Goal: Task Accomplishment & Management: Use online tool/utility

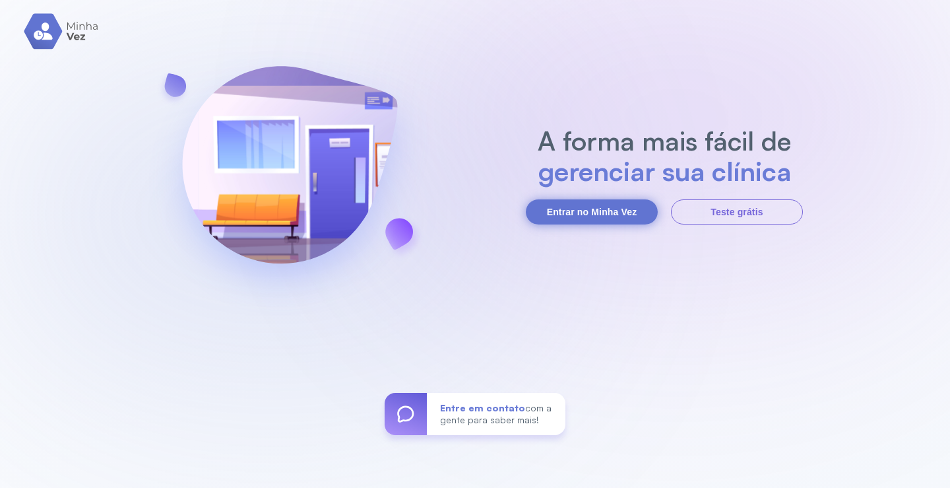
click at [603, 216] on button "Entrar no Minha Vez" at bounding box center [592, 211] width 132 height 25
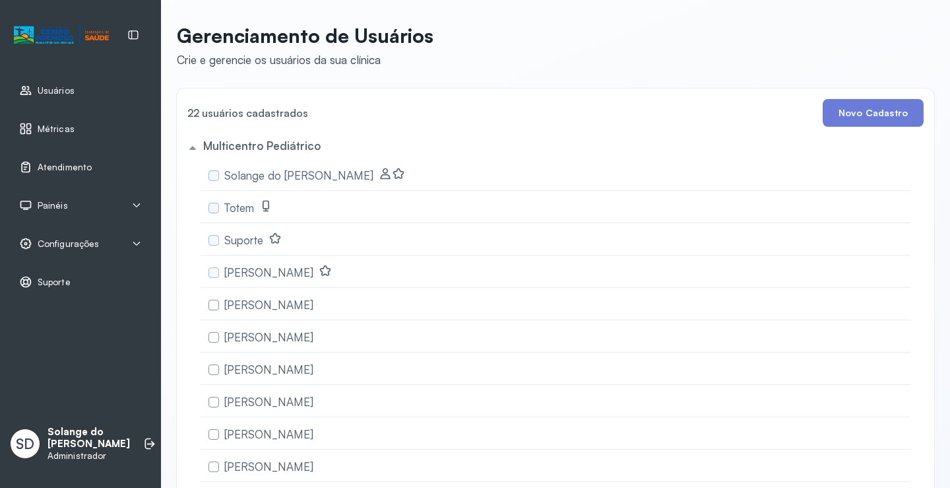
click at [70, 167] on span "Atendimento" at bounding box center [65, 167] width 54 height 11
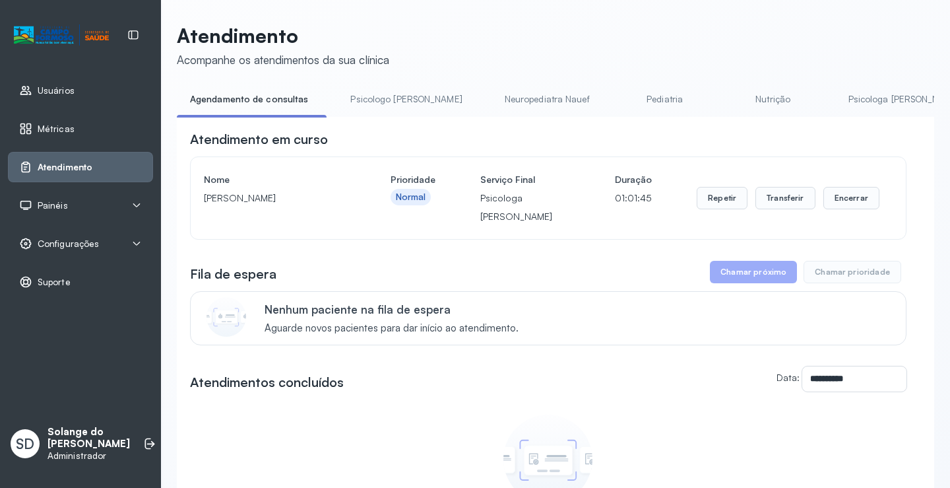
click at [619, 97] on link "Pediatria" at bounding box center [665, 99] width 92 height 22
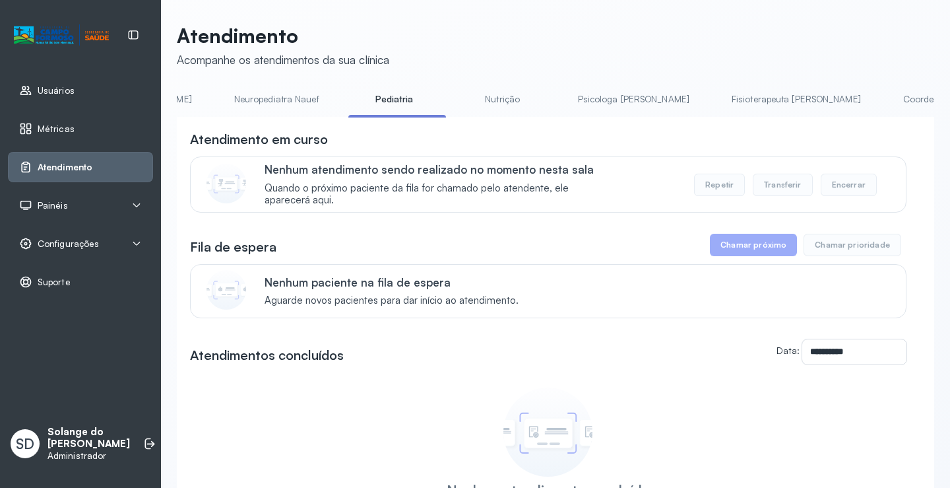
scroll to position [0, 370]
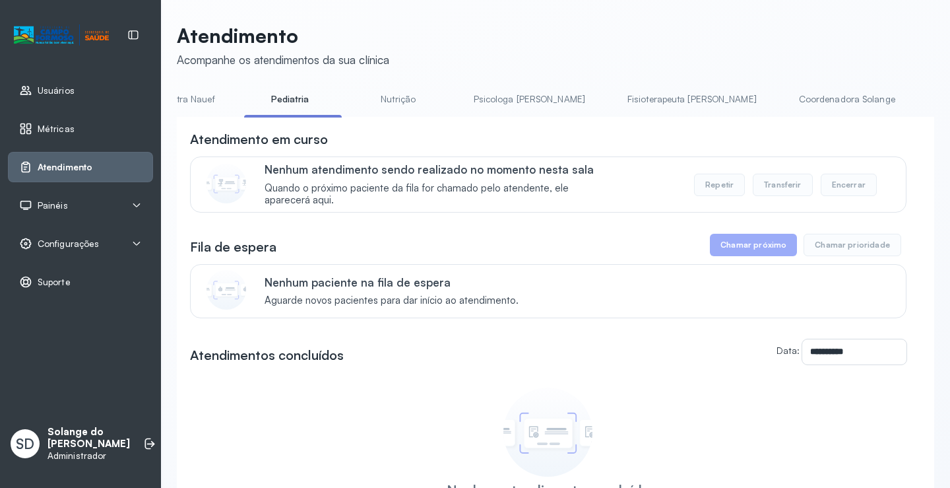
click at [786, 99] on link "Coordenadora Solange" at bounding box center [847, 99] width 123 height 22
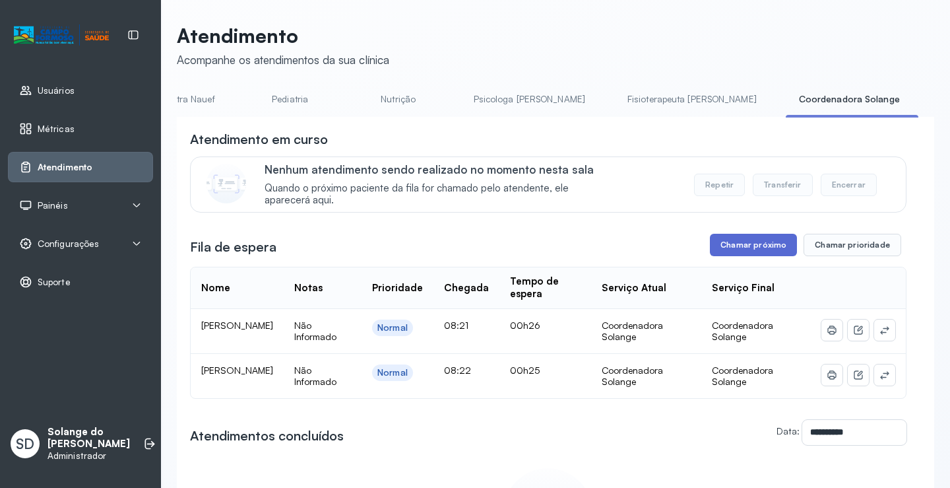
click at [729, 253] on button "Chamar próximo" at bounding box center [753, 245] width 87 height 22
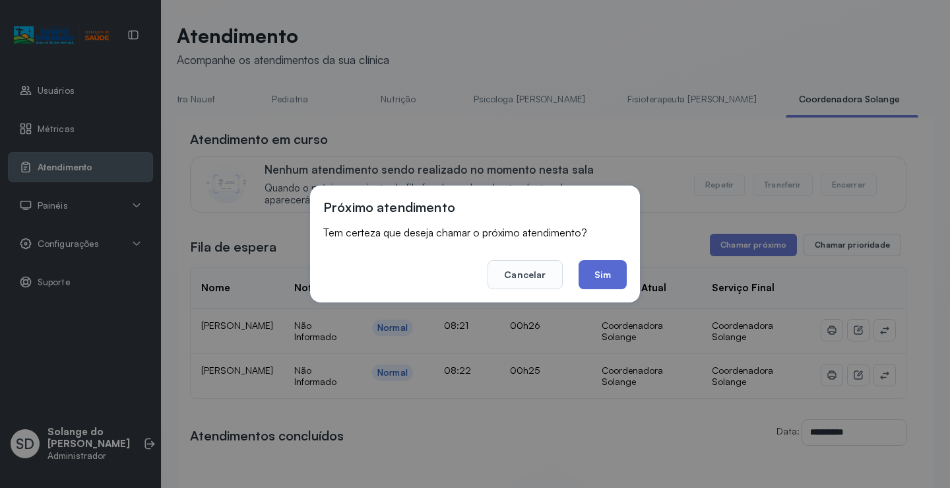
click at [608, 276] on button "Sim" at bounding box center [603, 274] width 48 height 29
